Goal: Information Seeking & Learning: Learn about a topic

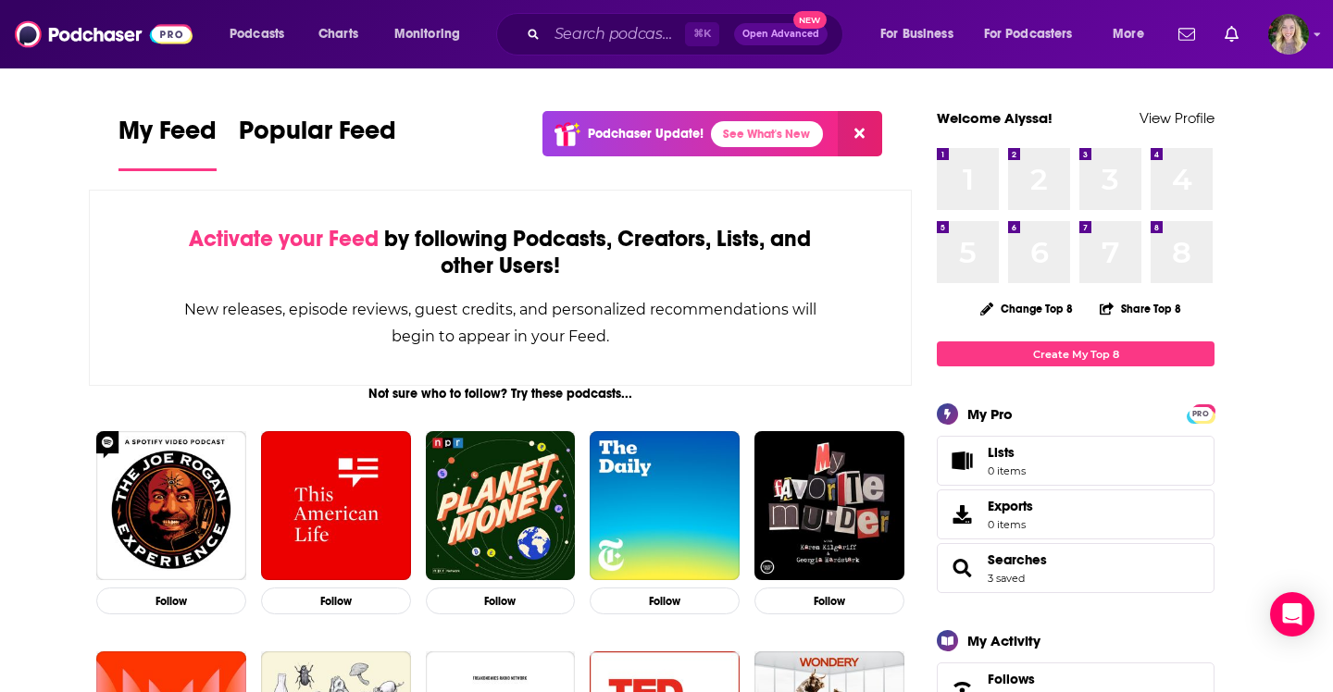
click at [592, 49] on div "⌘ K Open Advanced New" at bounding box center [669, 34] width 347 height 43
click at [598, 42] on input "Search podcasts, credits, & more..." at bounding box center [616, 34] width 138 height 30
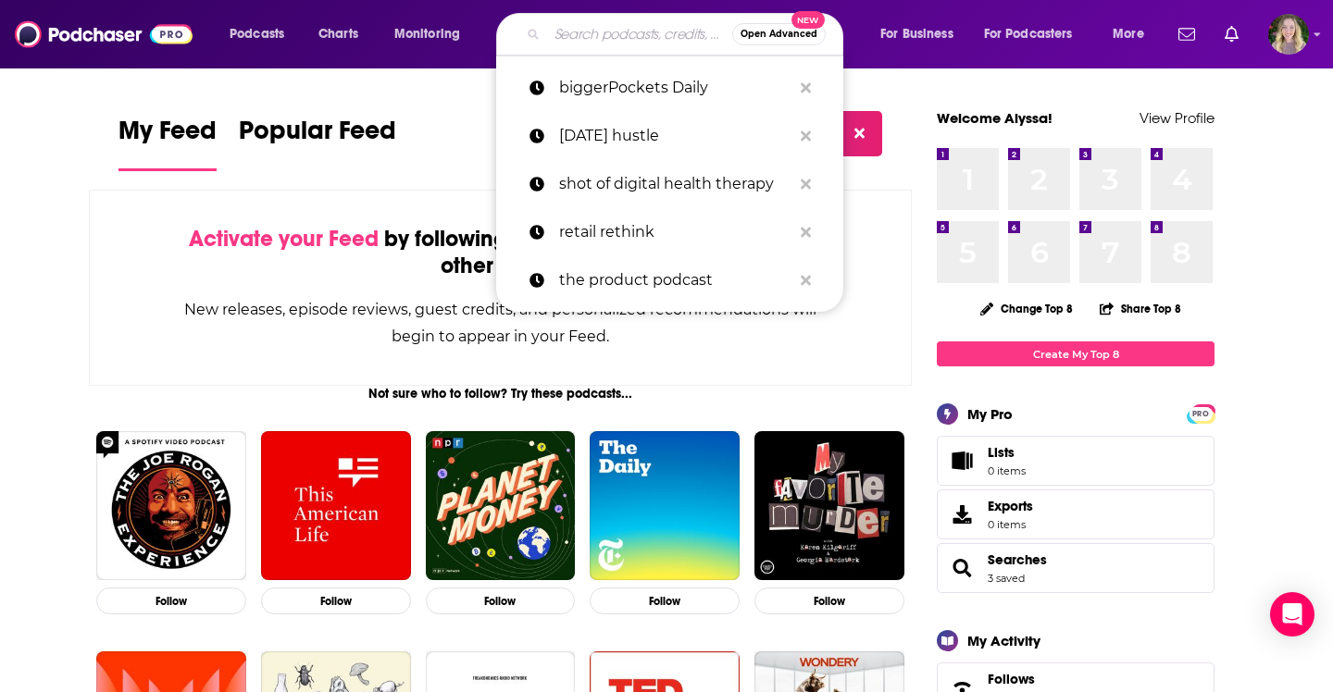
paste input "Creator Now & Next"
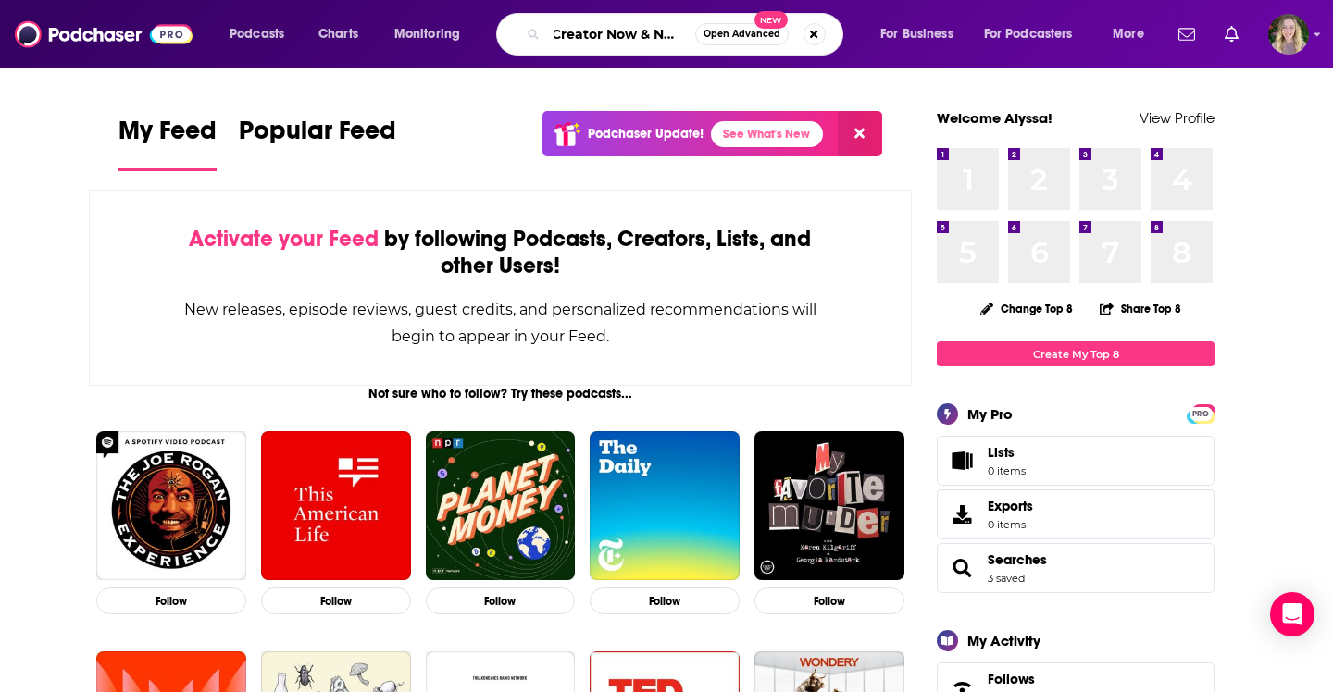
type input "Creator Now & Next"
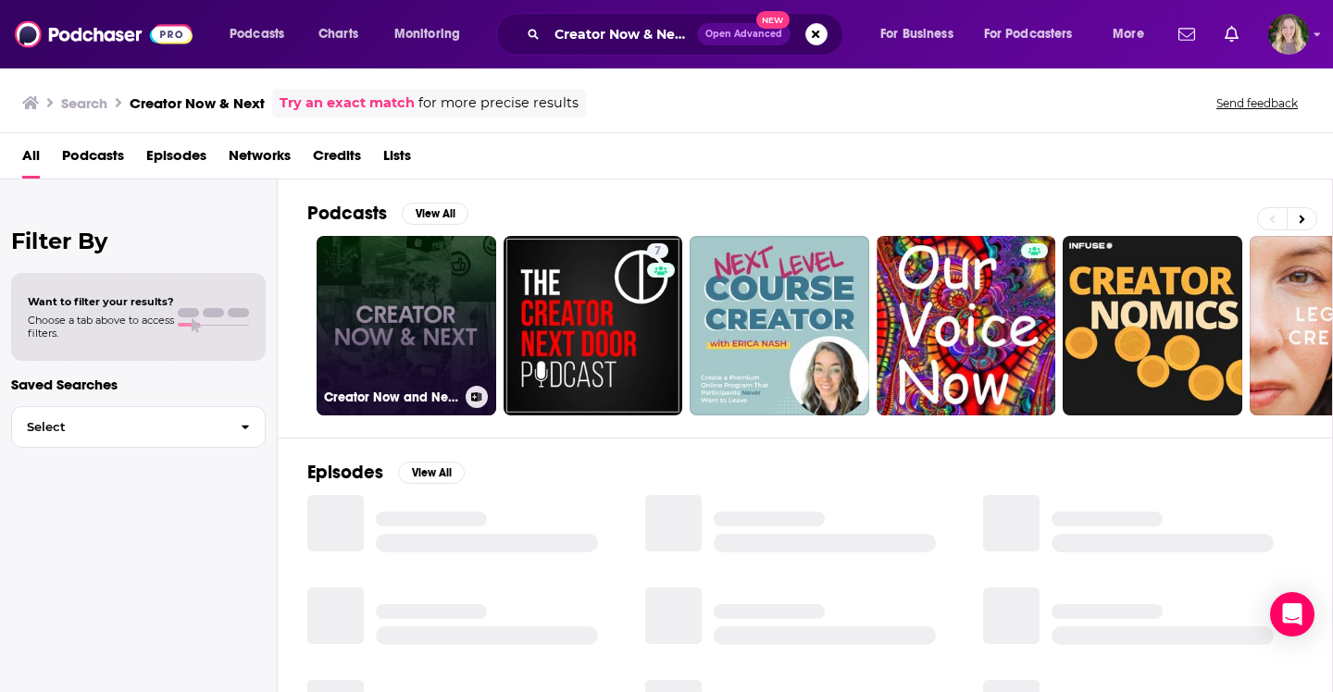
click at [425, 340] on link "Creator Now and Next" at bounding box center [407, 326] width 180 height 180
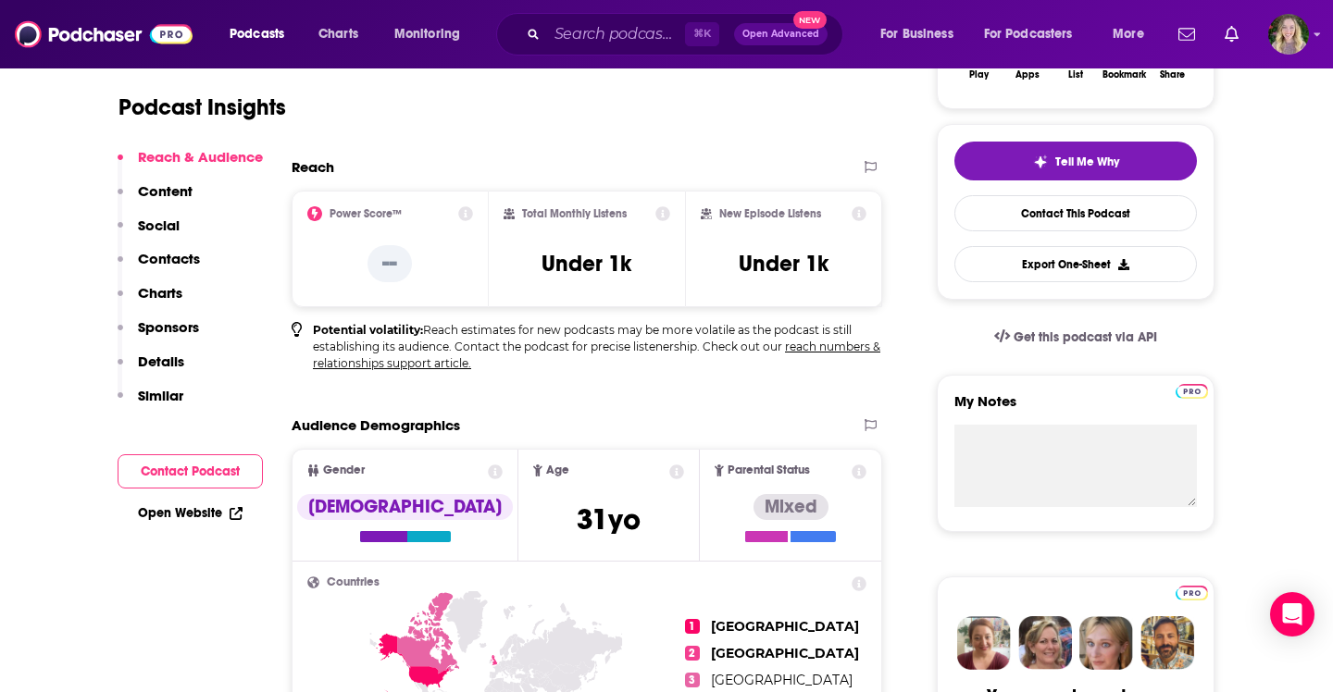
scroll to position [374, 0]
